Goal: Transaction & Acquisition: Purchase product/service

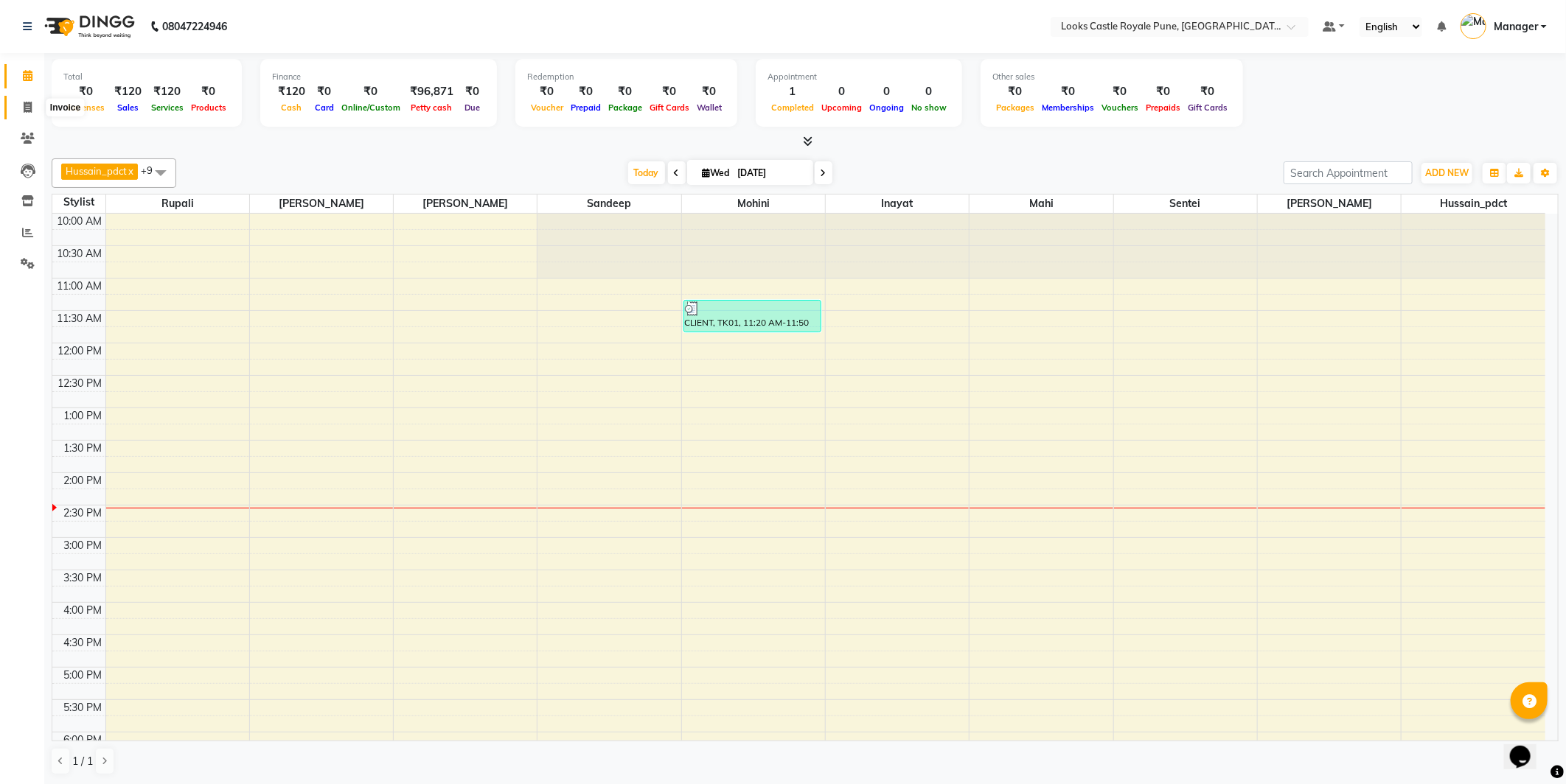
click at [17, 101] on span at bounding box center [27, 108] width 26 height 17
select select "5915"
select select "service"
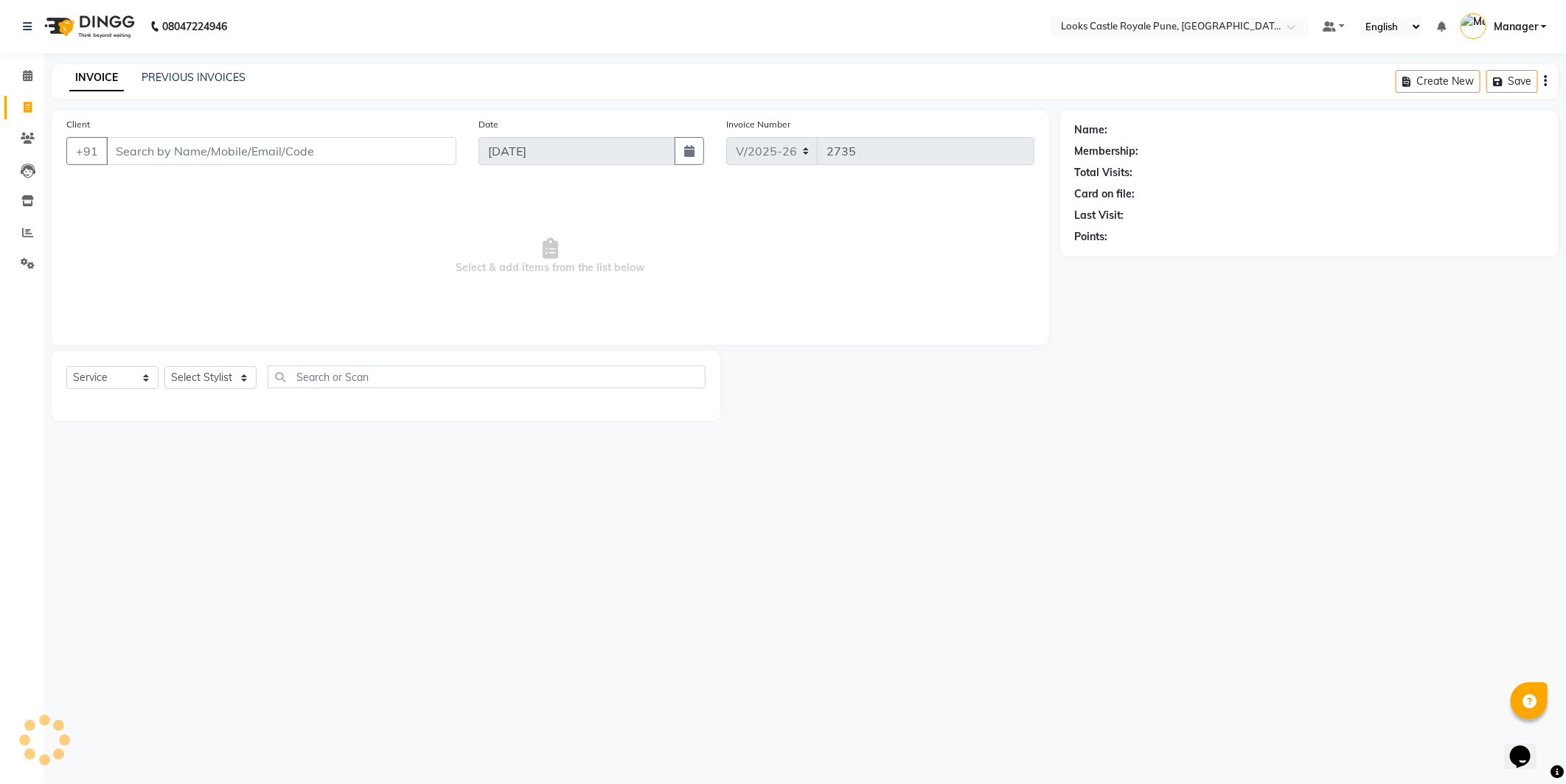
click at [143, 148] on input "Client" at bounding box center [282, 151] width 351 height 28
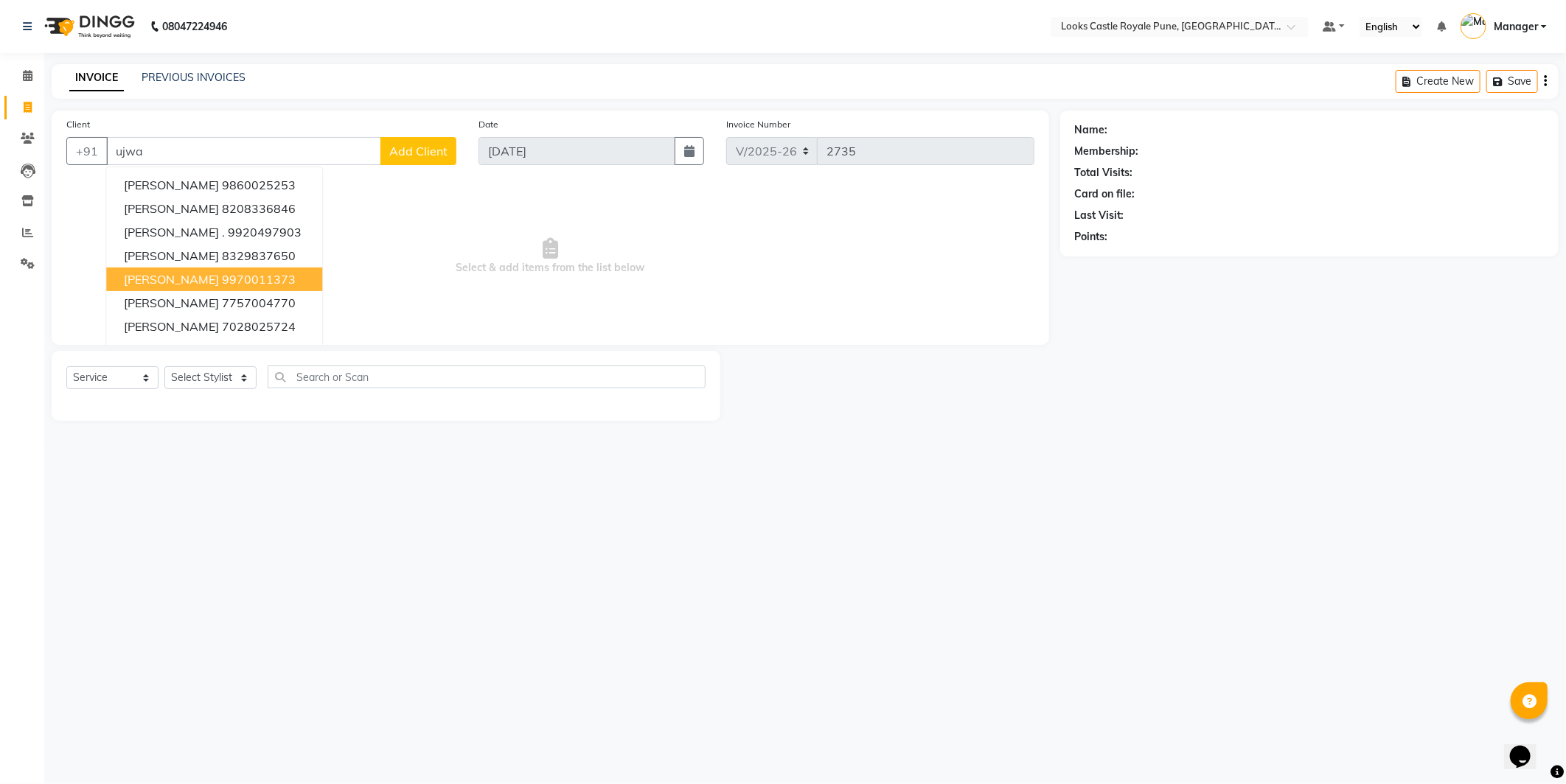
click at [222, 272] on ngb-highlight "9970011373" at bounding box center [259, 279] width 74 height 15
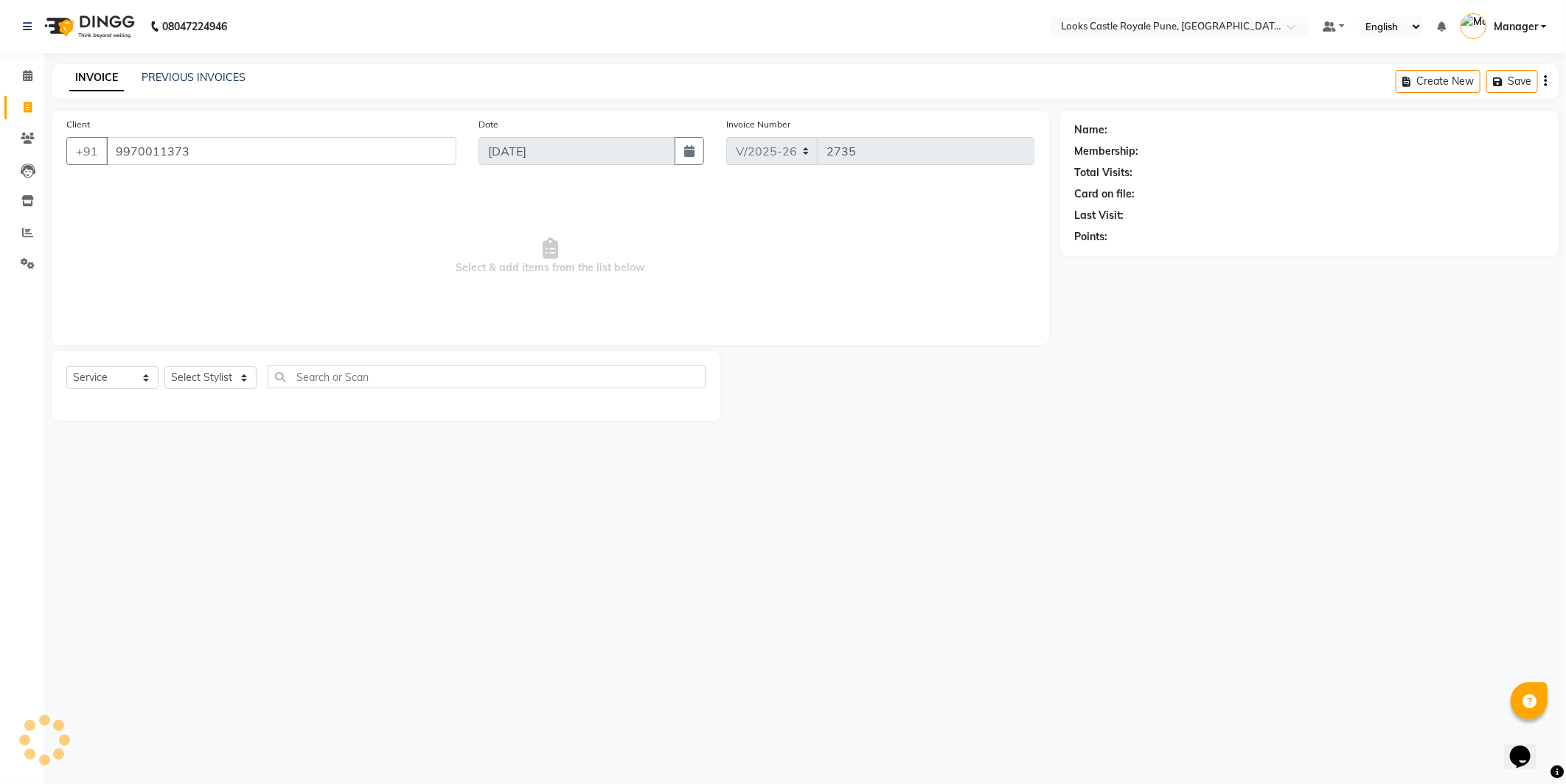
type input "9970011373"
select select "1: Object"
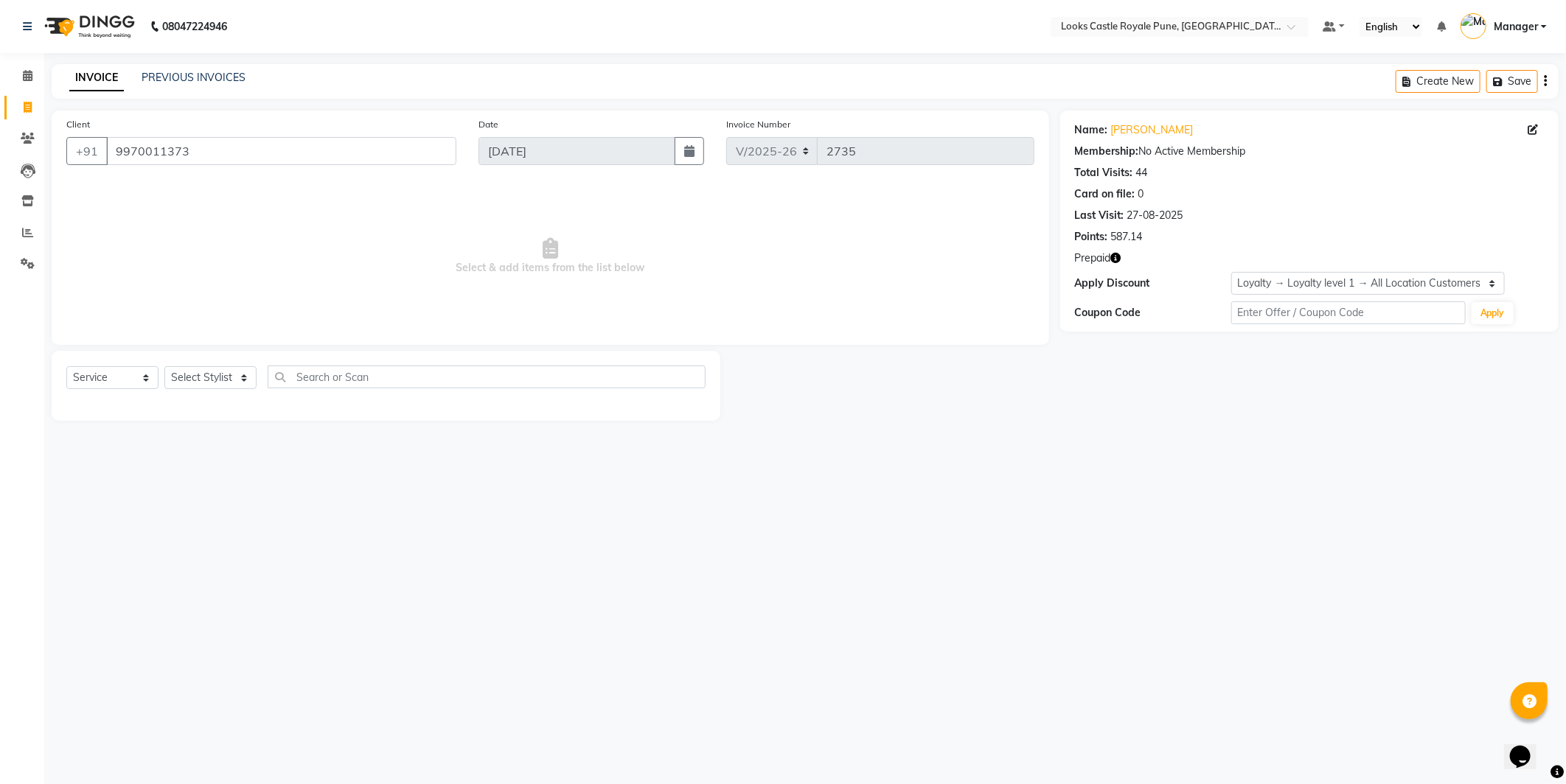
click at [210, 356] on div "Select Service Product Membership Package Voucher Prepaid Gift Card Select Styl…" at bounding box center [385, 385] width 669 height 70
click at [202, 377] on select "Select Stylist Akshay [PERSON_NAME] [PERSON_NAME] [PERSON_NAME] Danish [PERSON_…" at bounding box center [210, 377] width 92 height 23
select select "44715"
click at [165, 367] on select "Select Stylist Akshay [PERSON_NAME] [PERSON_NAME] [PERSON_NAME] Danish [PERSON_…" at bounding box center [210, 377] width 92 height 23
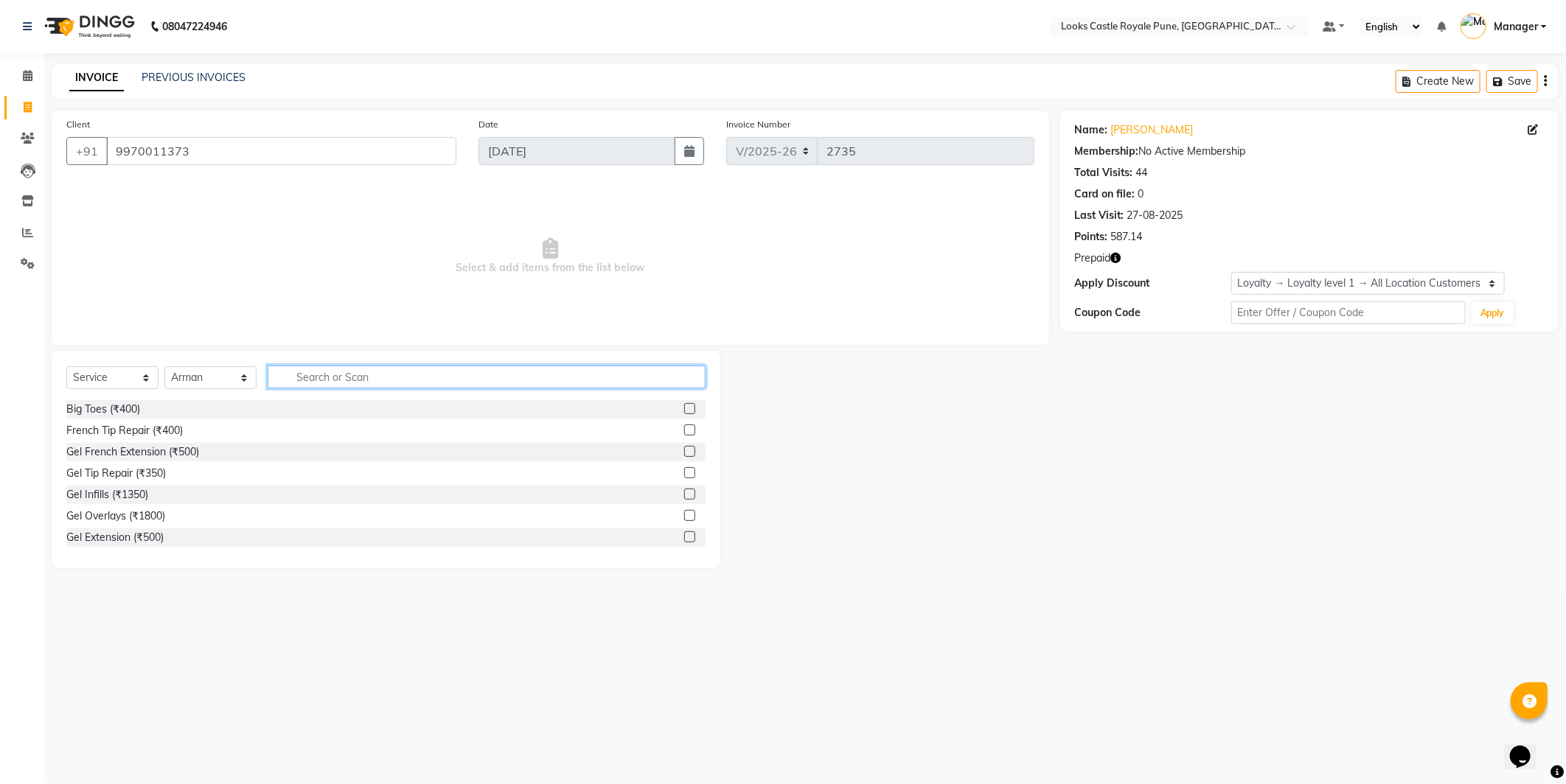
click at [345, 381] on input "text" at bounding box center [486, 377] width 438 height 23
type input "cut"
click at [67, 425] on div "Stylist Cut(M) (₹700)" at bounding box center [115, 431] width 97 height 15
checkbox input "false"
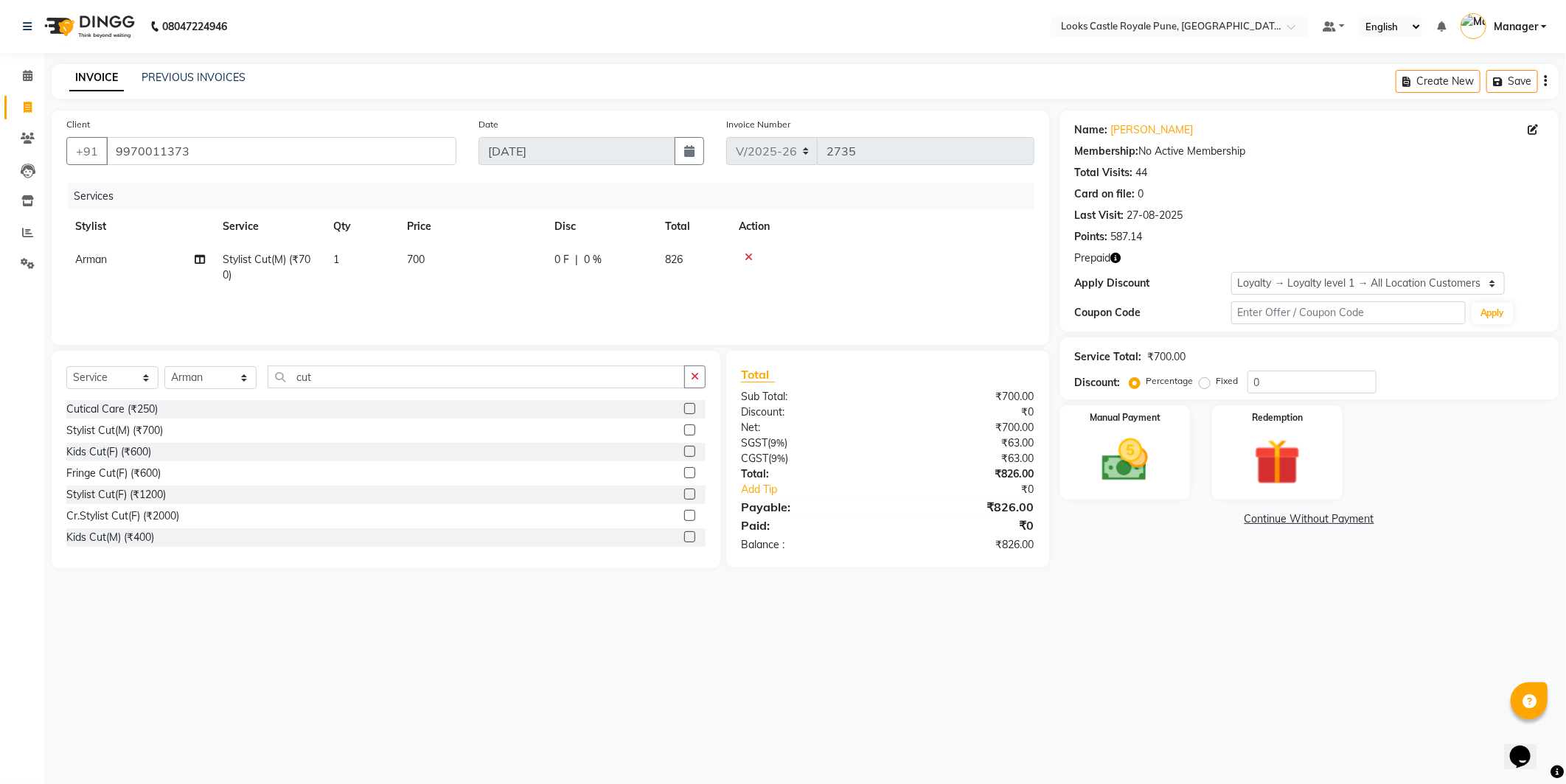
click at [404, 269] on td "700" at bounding box center [472, 267] width 147 height 48
select select "44715"
drag, startPoint x: 537, startPoint y: 269, endPoint x: 372, endPoint y: 269, distance: 165.0
click at [372, 269] on tr "Akshay [PERSON_NAME] [PERSON_NAME] [PERSON_NAME] Danish [PERSON_NAME] [PERSON_N…" at bounding box center [551, 271] width 968 height 56
type input "636"
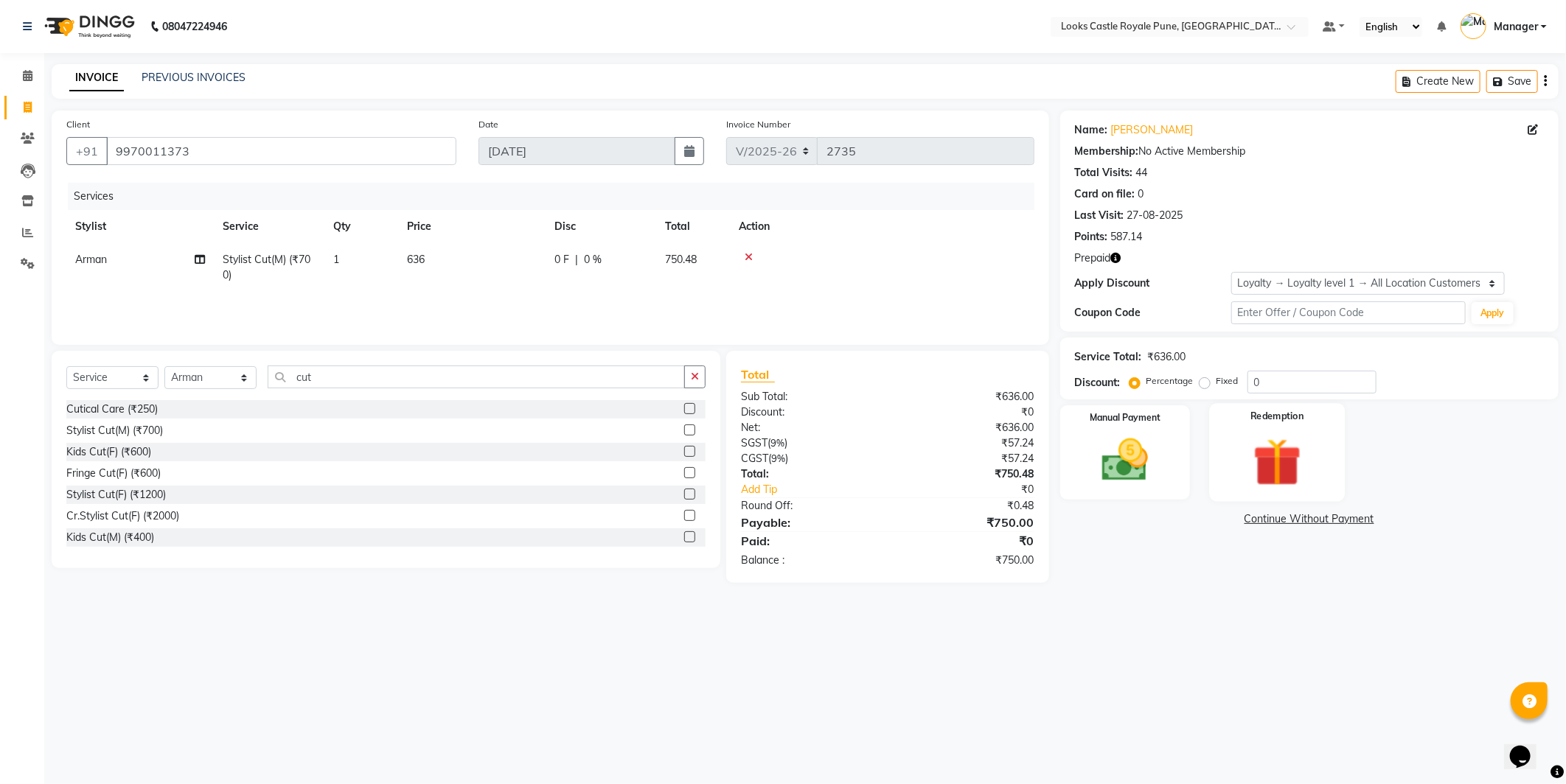
click at [1304, 435] on img at bounding box center [1276, 463] width 78 height 60
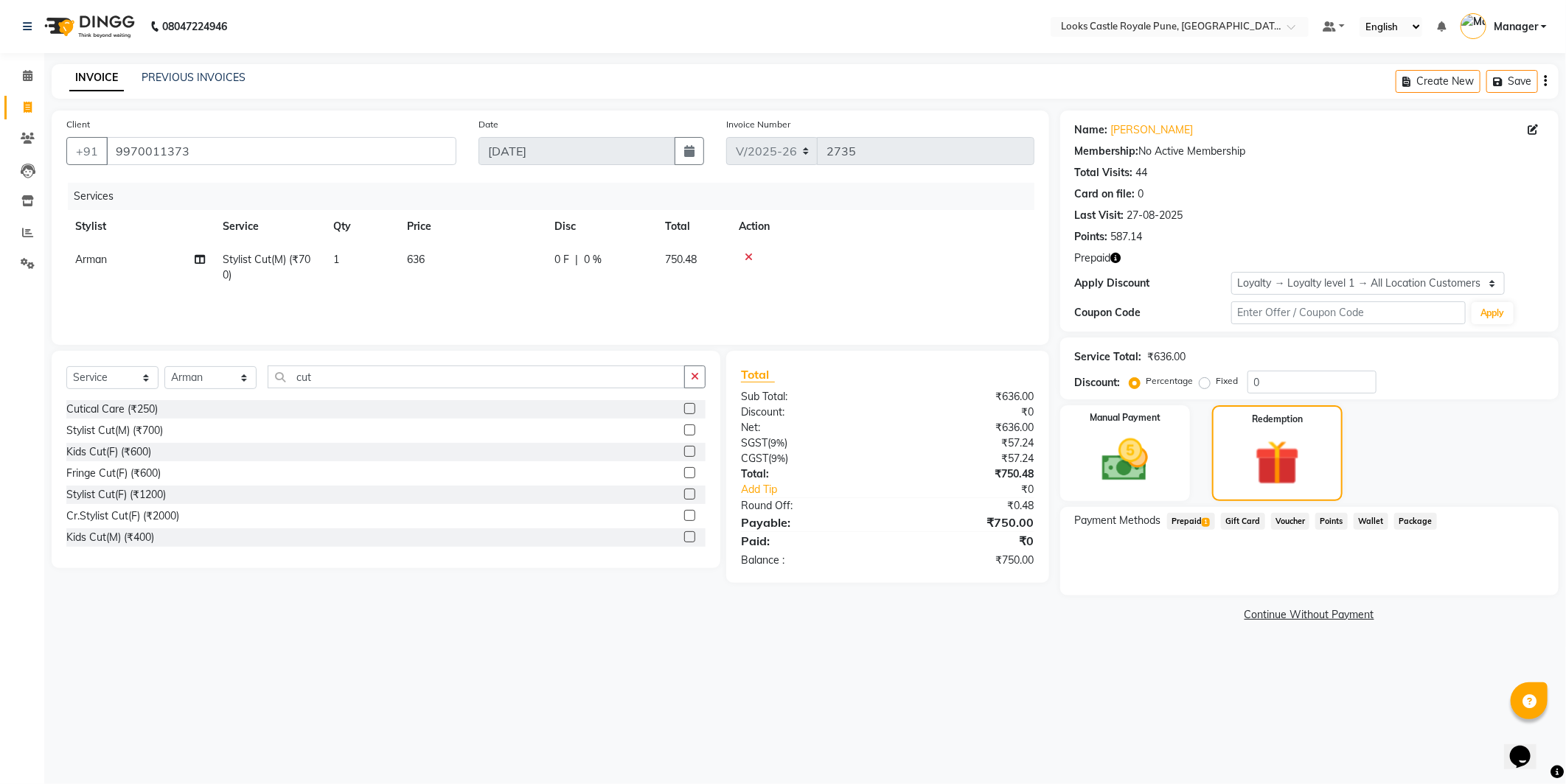
click at [1198, 518] on span "Prepaid 1" at bounding box center [1190, 522] width 47 height 17
click at [1520, 577] on button "Add" at bounding box center [1509, 581] width 54 height 25
click at [1125, 558] on button "Send OTP" at bounding box center [1116, 568] width 77 height 25
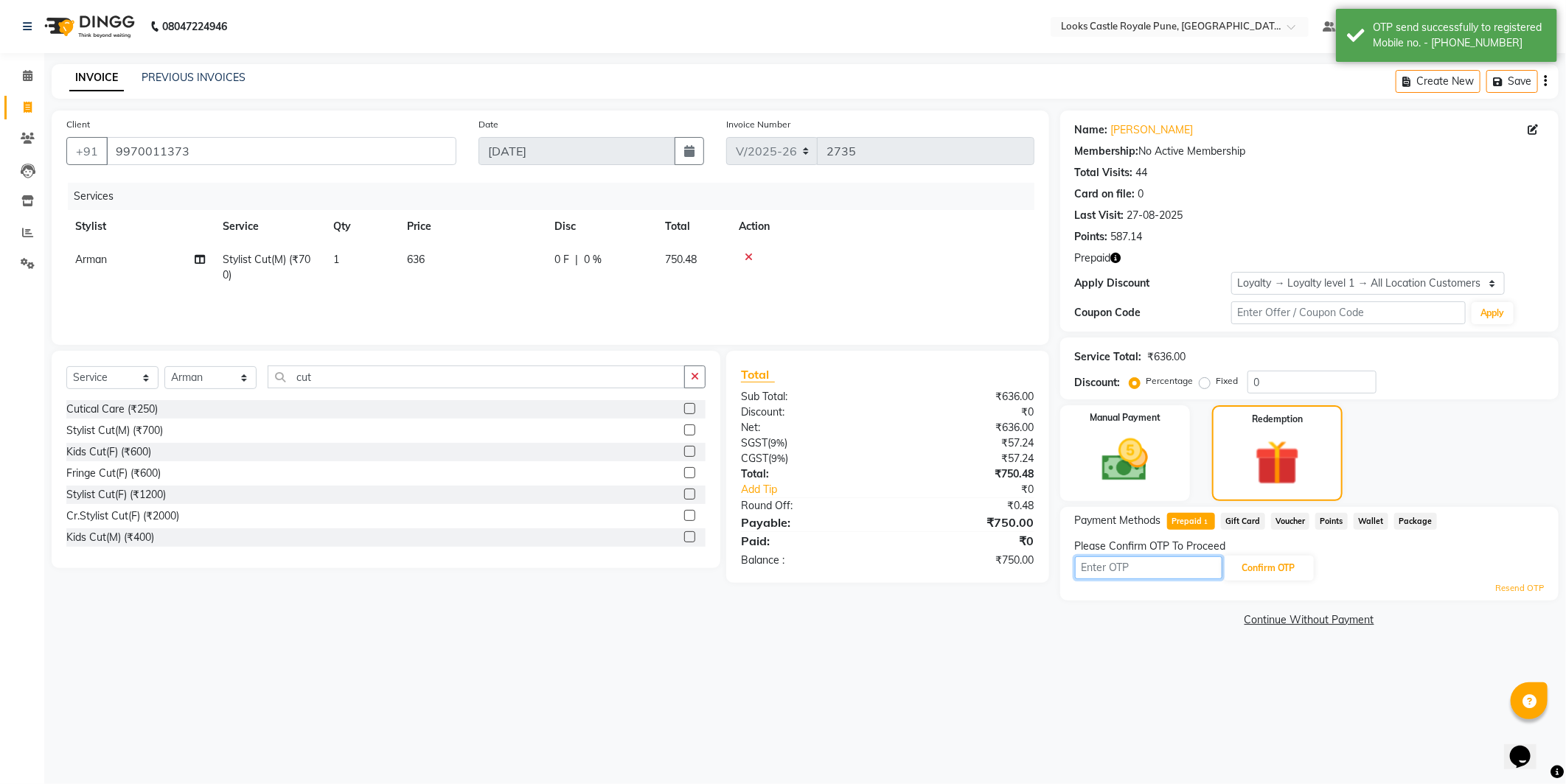
click at [1146, 568] on input "text" at bounding box center [1149, 568] width 147 height 23
click at [1146, 566] on input "text" at bounding box center [1149, 568] width 147 height 23
click at [975, 621] on div "Client [PHONE_NUMBER] Date [DATE] Invoice Number V/2025 V/[PHONE_NUMBER] Servic…" at bounding box center [550, 371] width 1020 height 521
click at [1100, 580] on div "Confirm OTP" at bounding box center [1309, 568] width 469 height 28
click at [1138, 544] on div "Please Confirm OTP To Proceed" at bounding box center [1309, 547] width 469 height 15
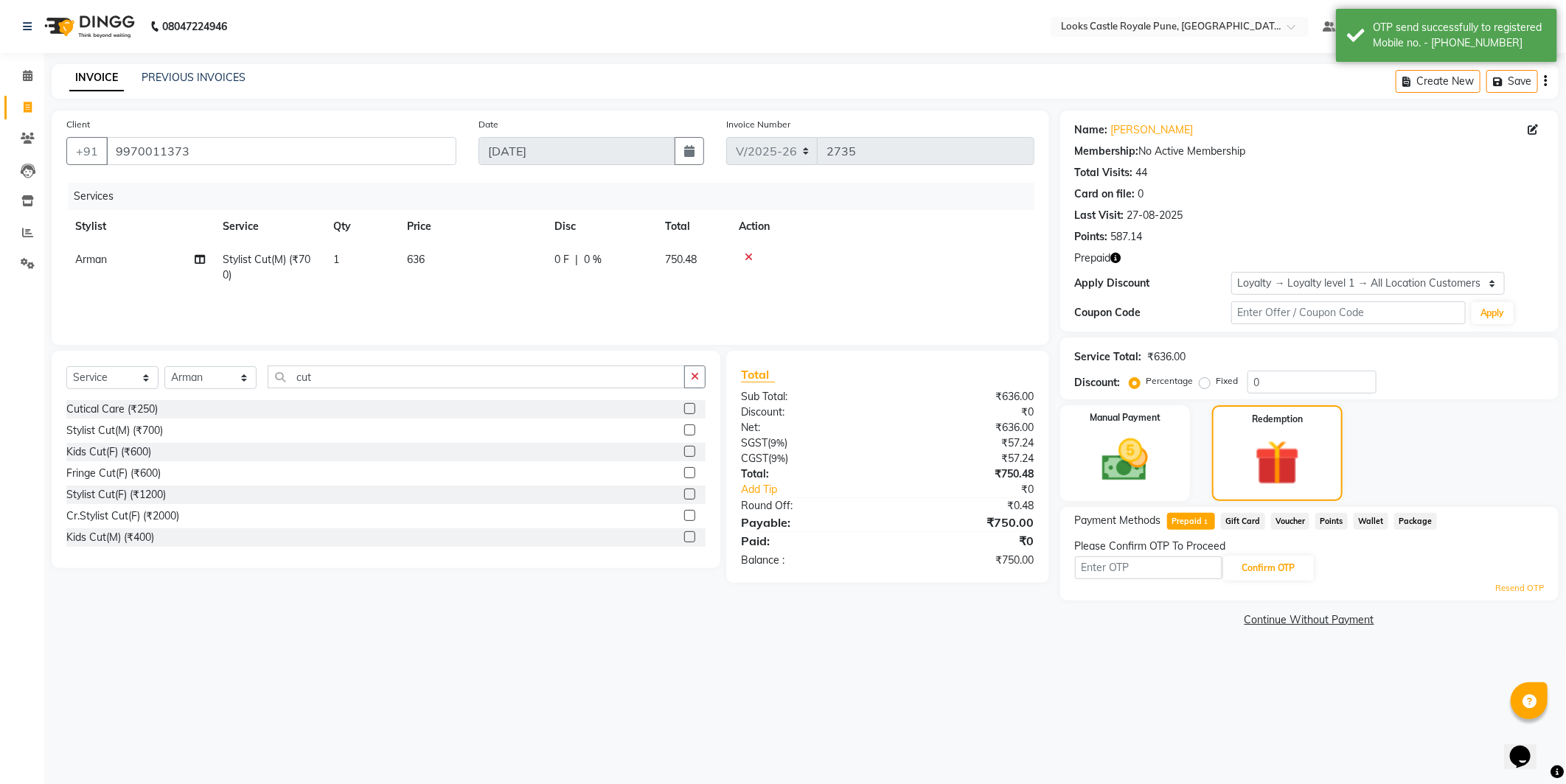
click at [1117, 555] on div "Confirm OTP" at bounding box center [1309, 568] width 469 height 28
click at [1101, 560] on input "text" at bounding box center [1149, 568] width 147 height 23
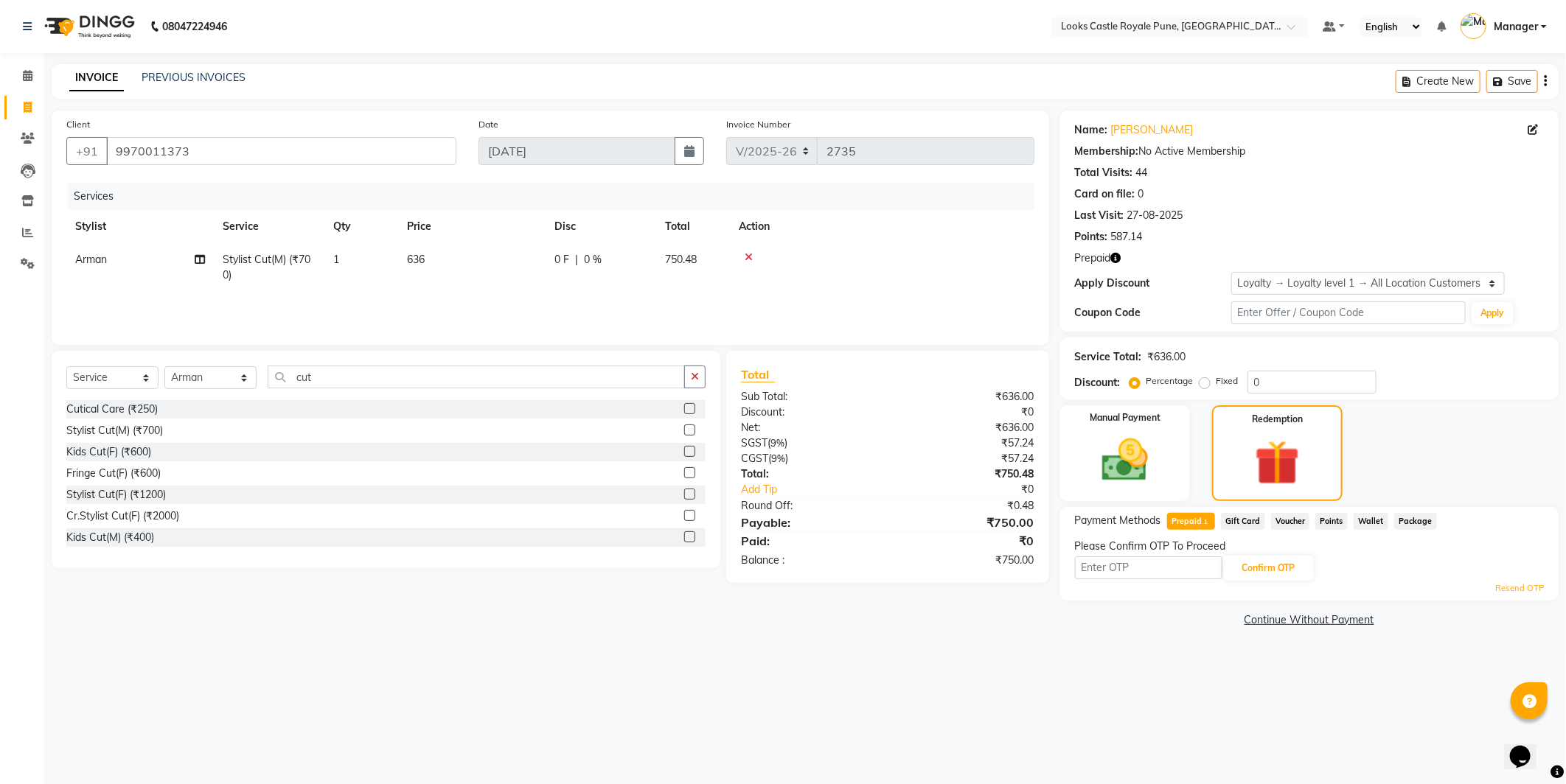
click at [1322, 591] on div "Resend OTP" at bounding box center [1309, 588] width 469 height 13
click at [1129, 577] on input "text" at bounding box center [1149, 568] width 147 height 23
click at [1289, 567] on button "Confirm OTP" at bounding box center [1269, 568] width 90 height 25
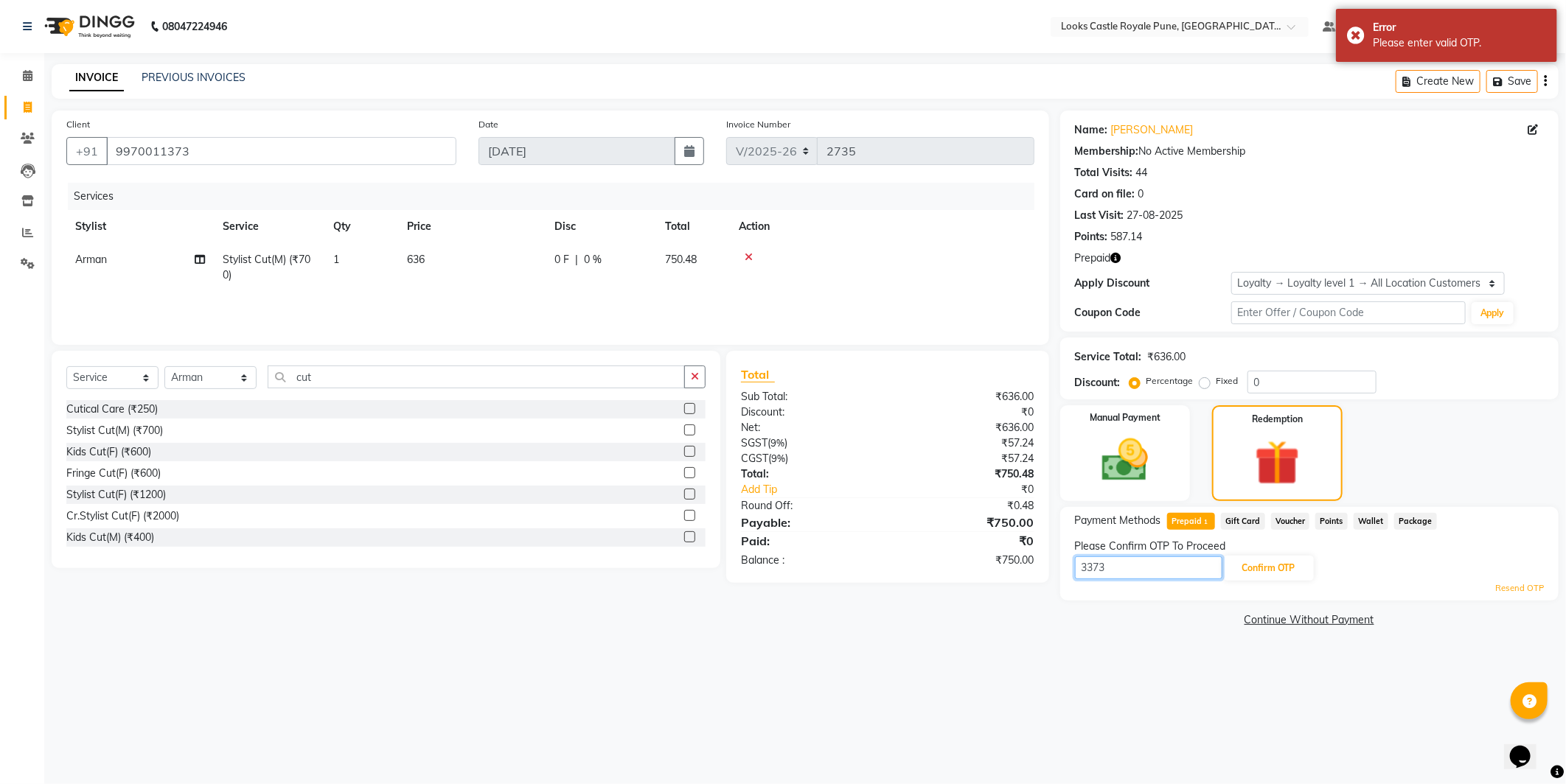
click at [1155, 560] on input "3373" at bounding box center [1149, 568] width 147 height 23
type input "1"
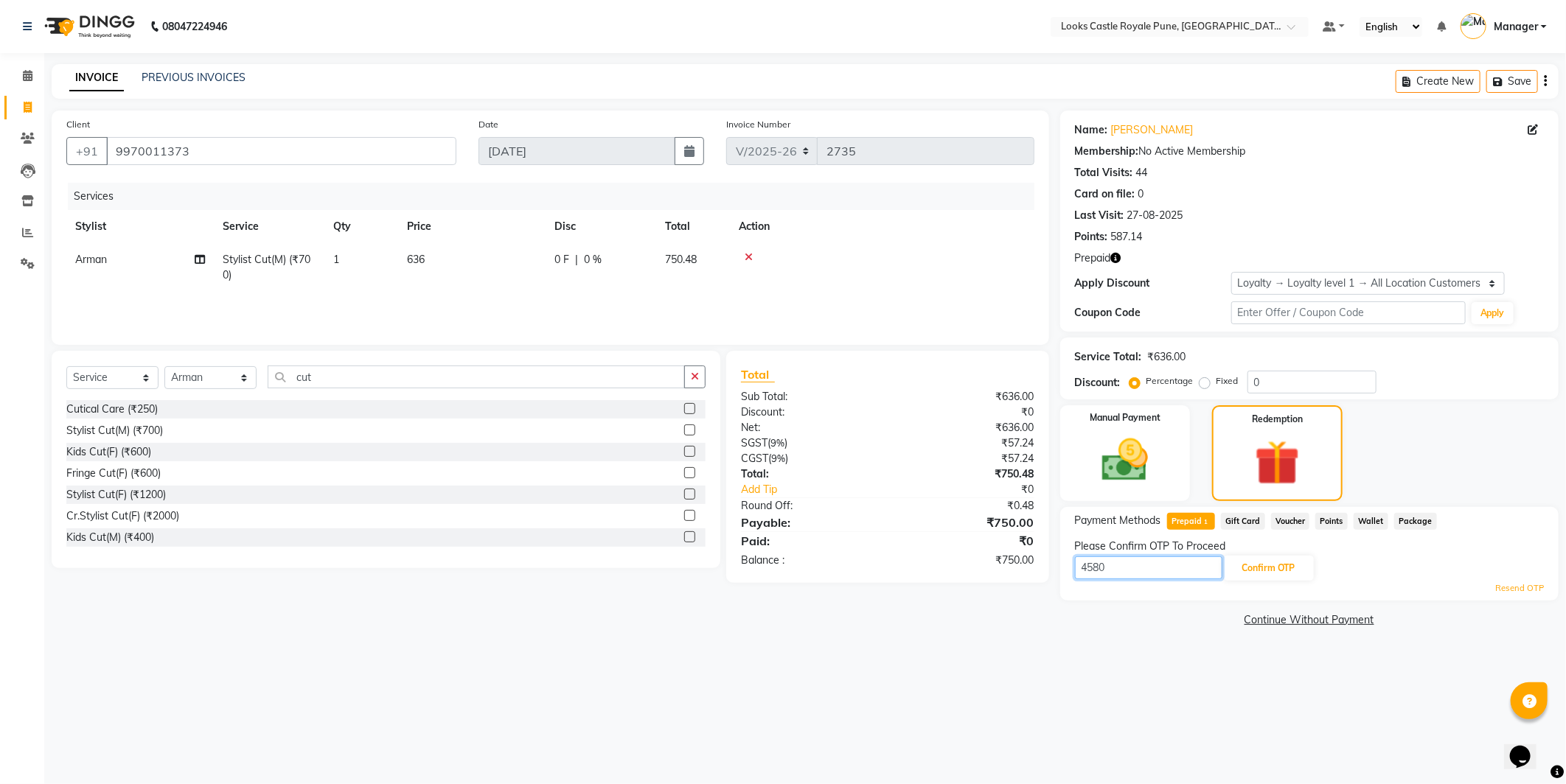
type input "4580"
click at [1254, 546] on div "Please Confirm OTP To Proceed" at bounding box center [1309, 547] width 469 height 15
click at [1267, 556] on button "Confirm OTP" at bounding box center [1269, 568] width 90 height 25
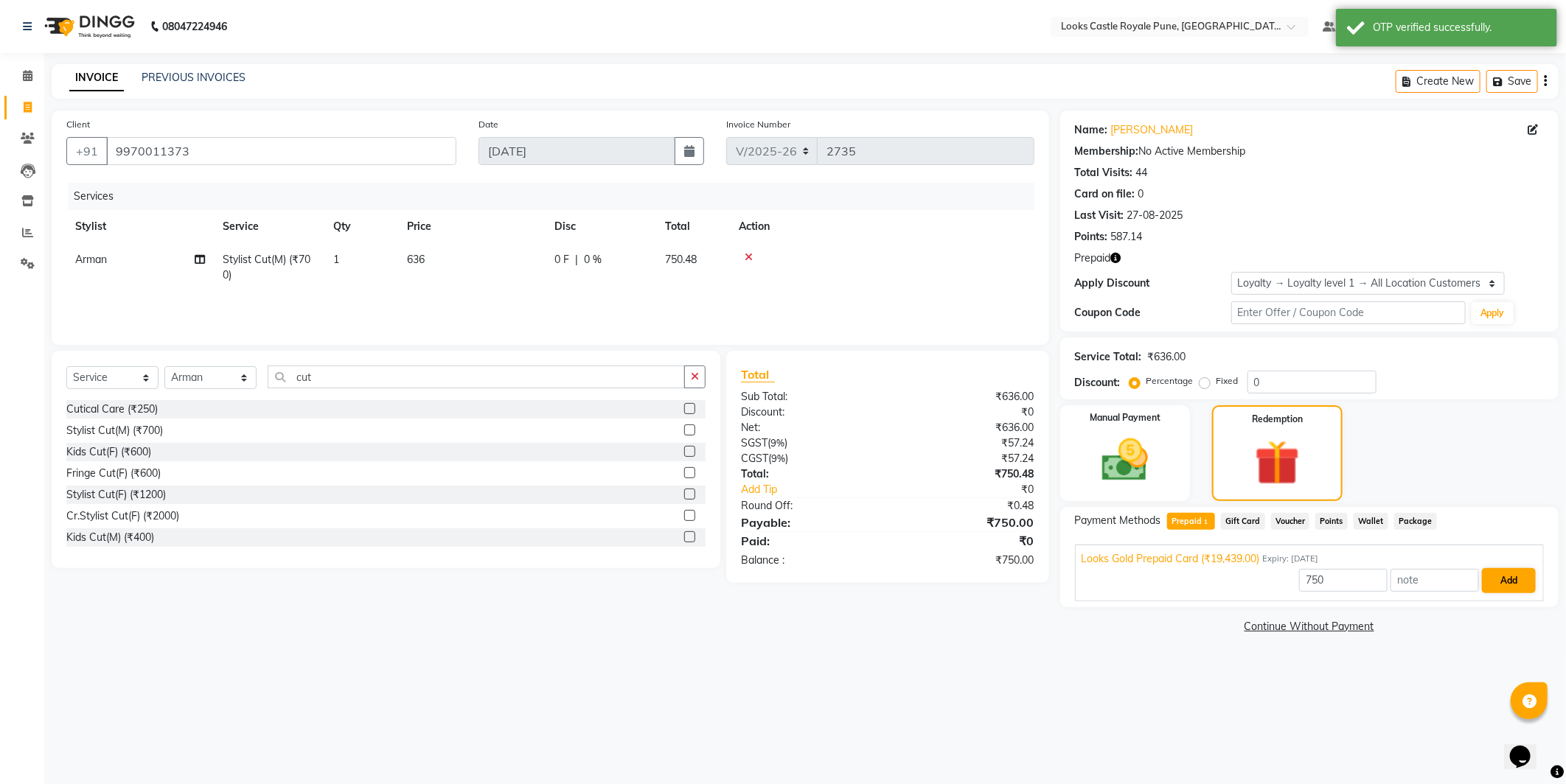
drag, startPoint x: 1499, startPoint y: 564, endPoint x: 1508, endPoint y: 576, distance: 15.0
click at [1499, 565] on div "Looks Gold Prepaid Card (₹19,439.00) Expiry: [DATE] 750 Add" at bounding box center [1309, 573] width 469 height 57
click at [1516, 586] on button "Add" at bounding box center [1509, 581] width 54 height 25
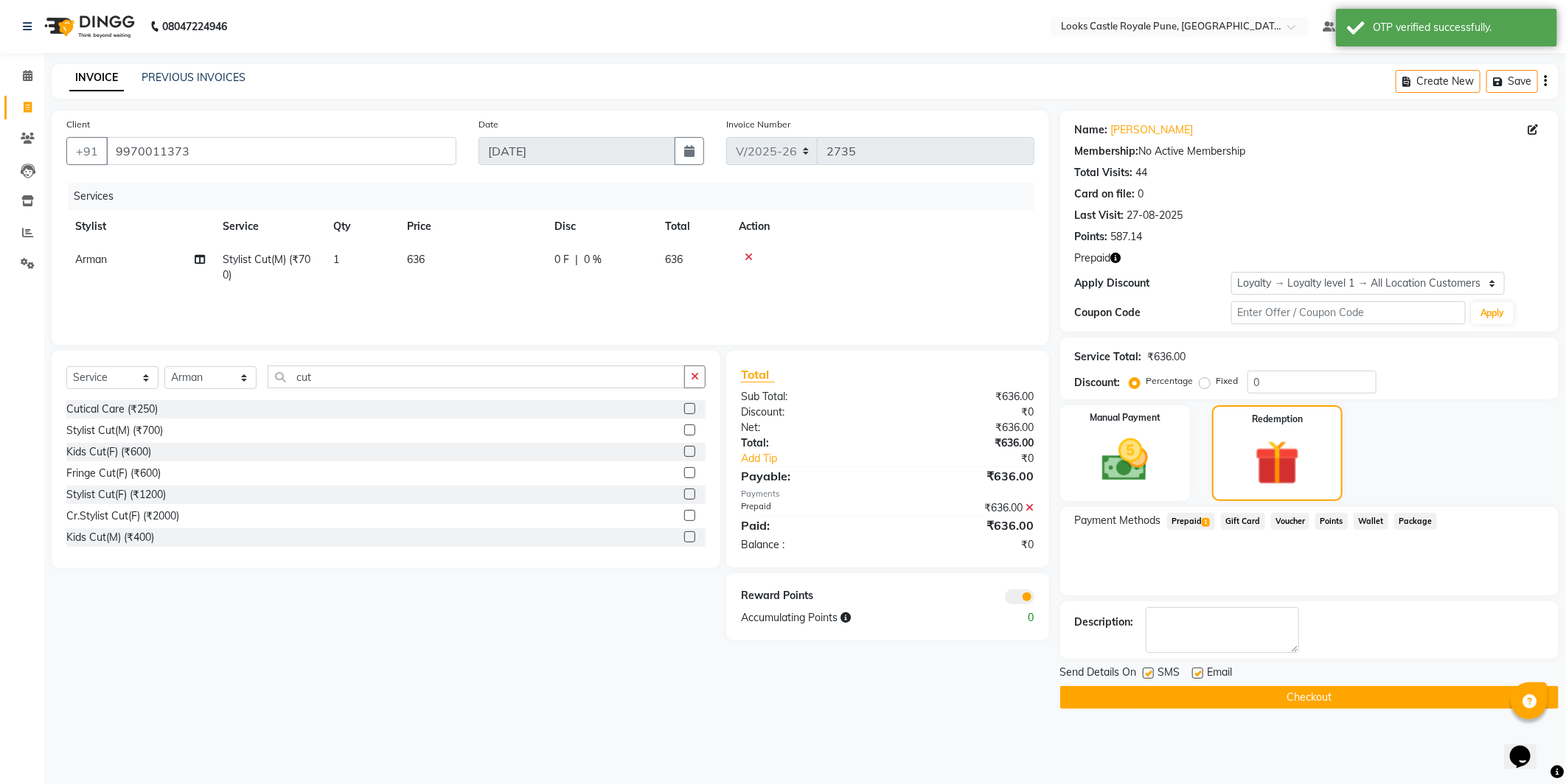
click at [1228, 691] on button "Checkout" at bounding box center [1309, 698] width 499 height 23
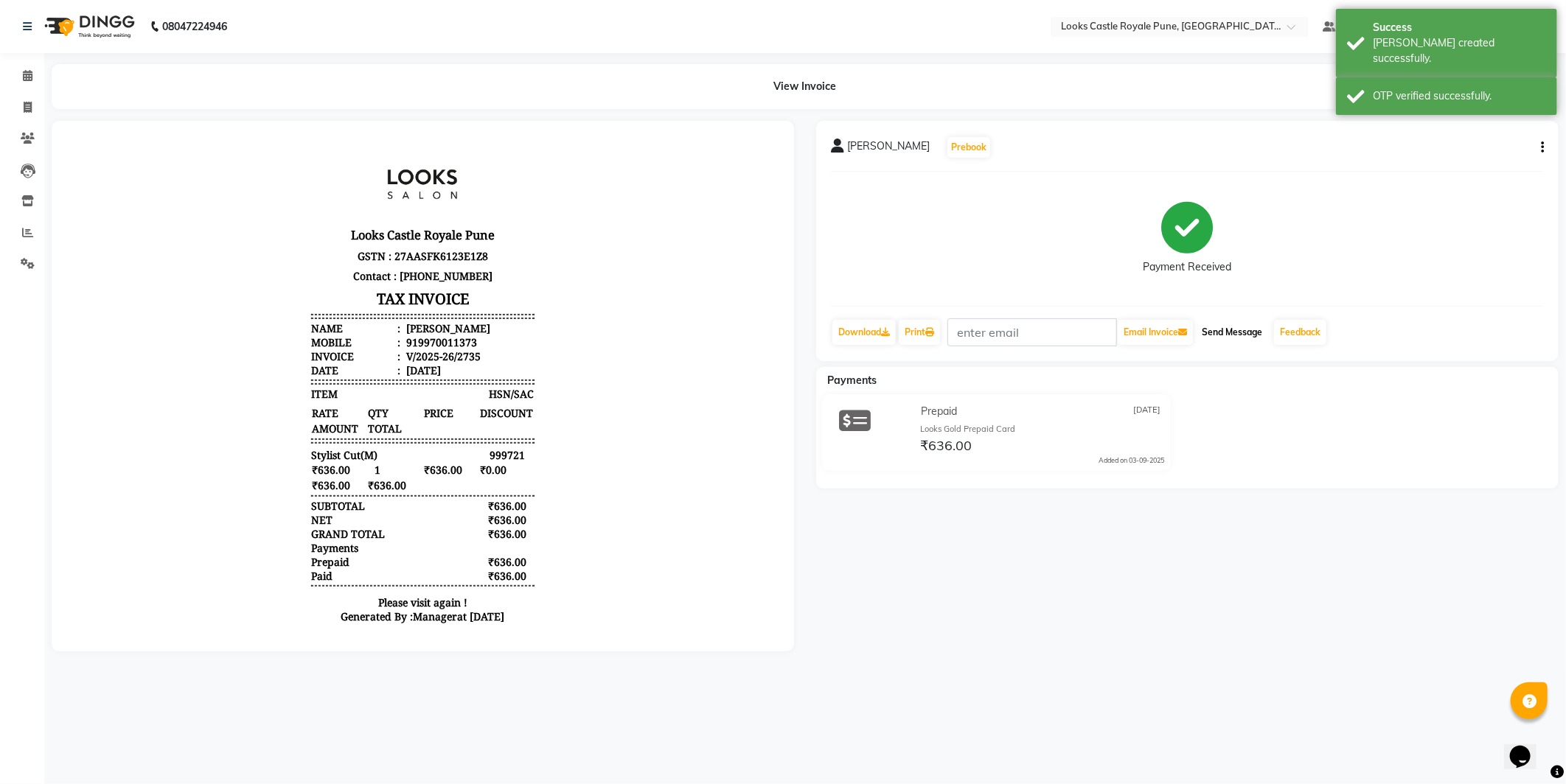
click at [1222, 343] on button "Send Message" at bounding box center [1232, 332] width 73 height 25
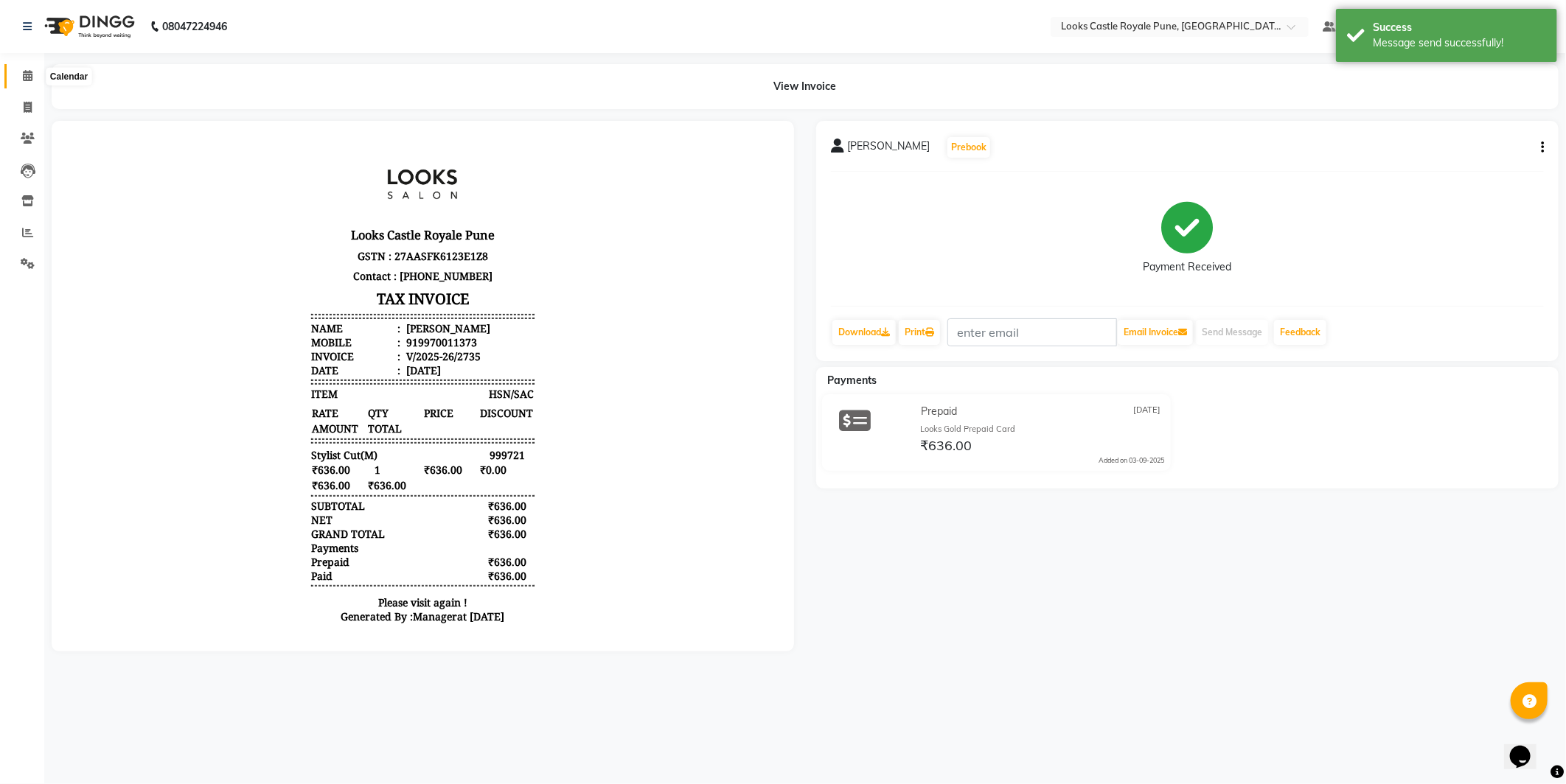
click at [16, 73] on span at bounding box center [27, 76] width 26 height 17
